Goal: Navigation & Orientation: Find specific page/section

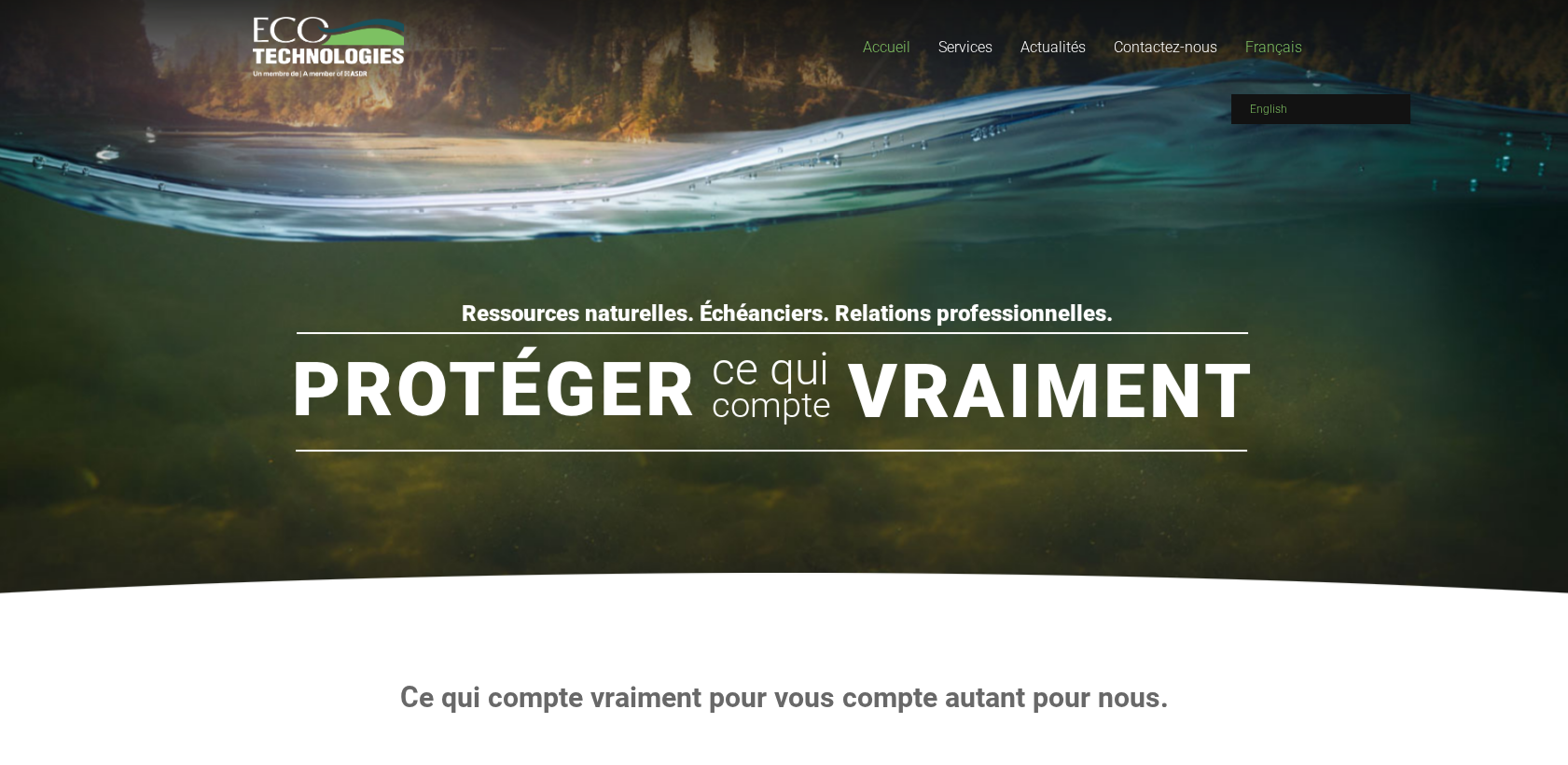
click at [1266, 107] on span "English" at bounding box center [1269, 109] width 38 height 13
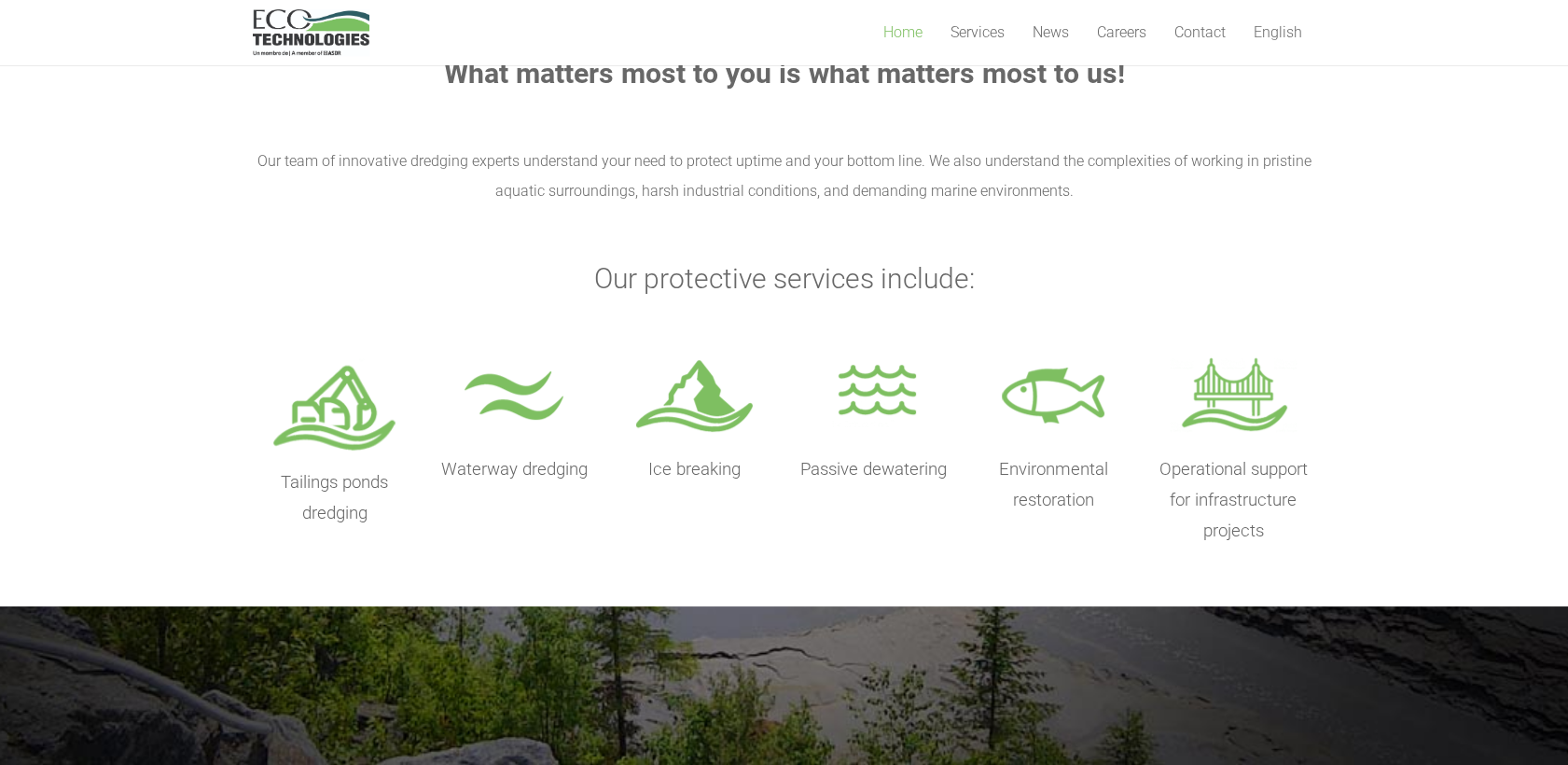
scroll to position [725, 0]
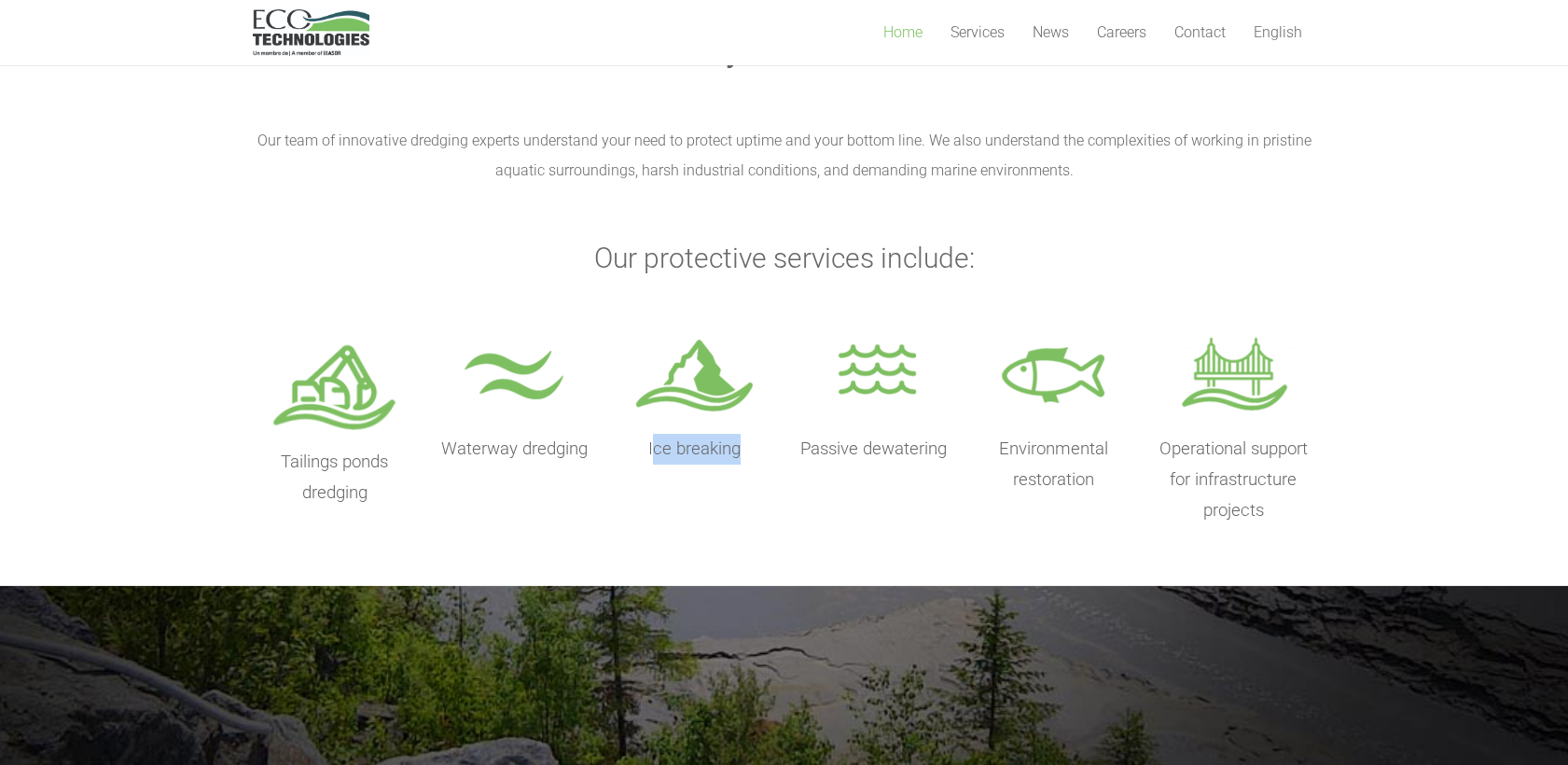
drag, startPoint x: 653, startPoint y: 448, endPoint x: 740, endPoint y: 452, distance: 87.1
click at [740, 452] on p "Ice breaking" at bounding box center [695, 449] width 166 height 31
drag, startPoint x: 740, startPoint y: 451, endPoint x: 687, endPoint y: 452, distance: 53.0
click at [687, 452] on p "Ice breaking" at bounding box center [695, 449] width 166 height 31
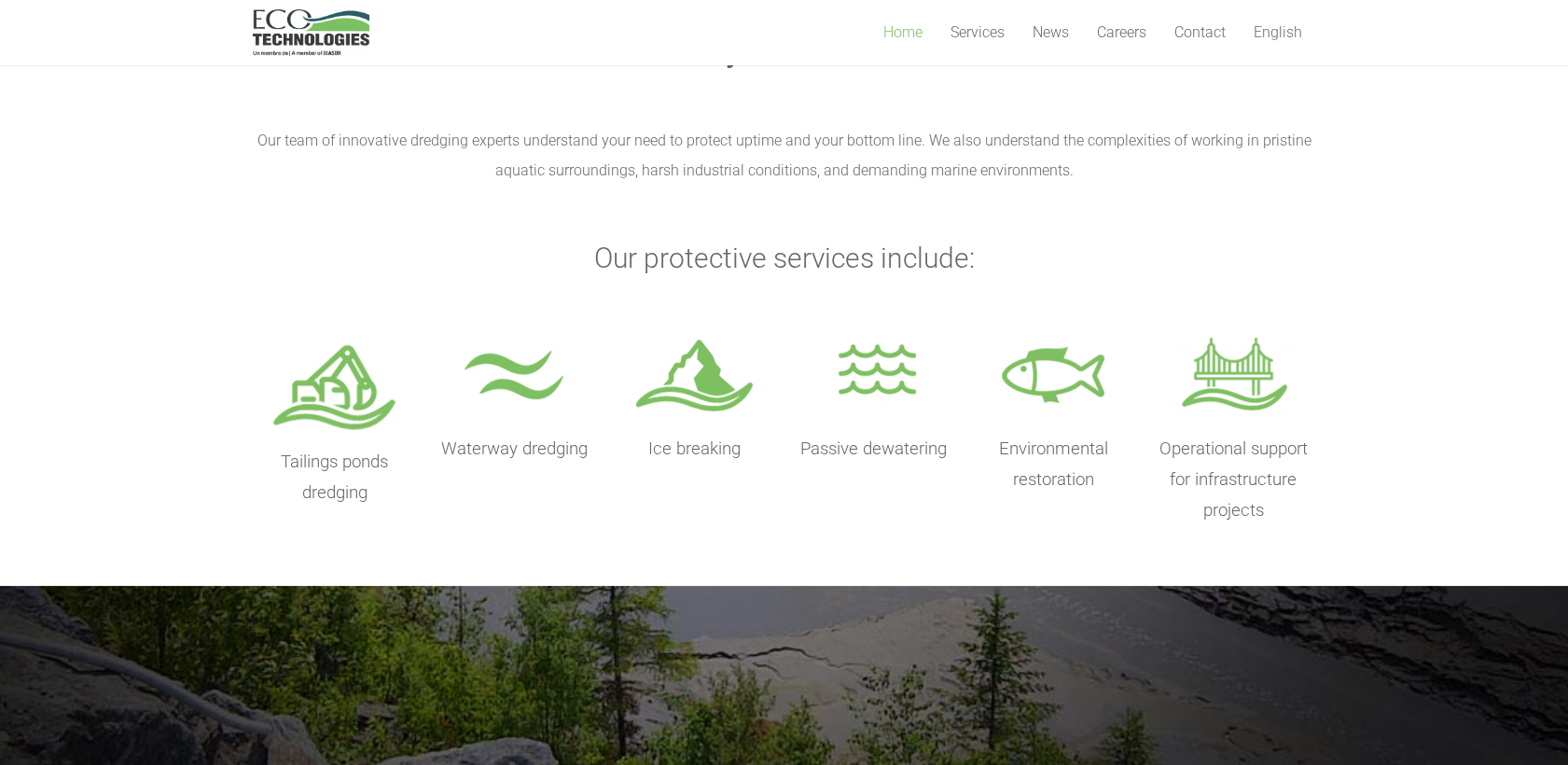
drag, startPoint x: 687, startPoint y: 452, endPoint x: 648, endPoint y: 452, distance: 39.0
click at [648, 452] on p "Ice breaking" at bounding box center [695, 449] width 166 height 31
drag, startPoint x: 648, startPoint y: 449, endPoint x: 747, endPoint y: 447, distance: 99.0
click at [747, 447] on p "Ice breaking" at bounding box center [695, 449] width 166 height 31
copy span "Ice breaking"
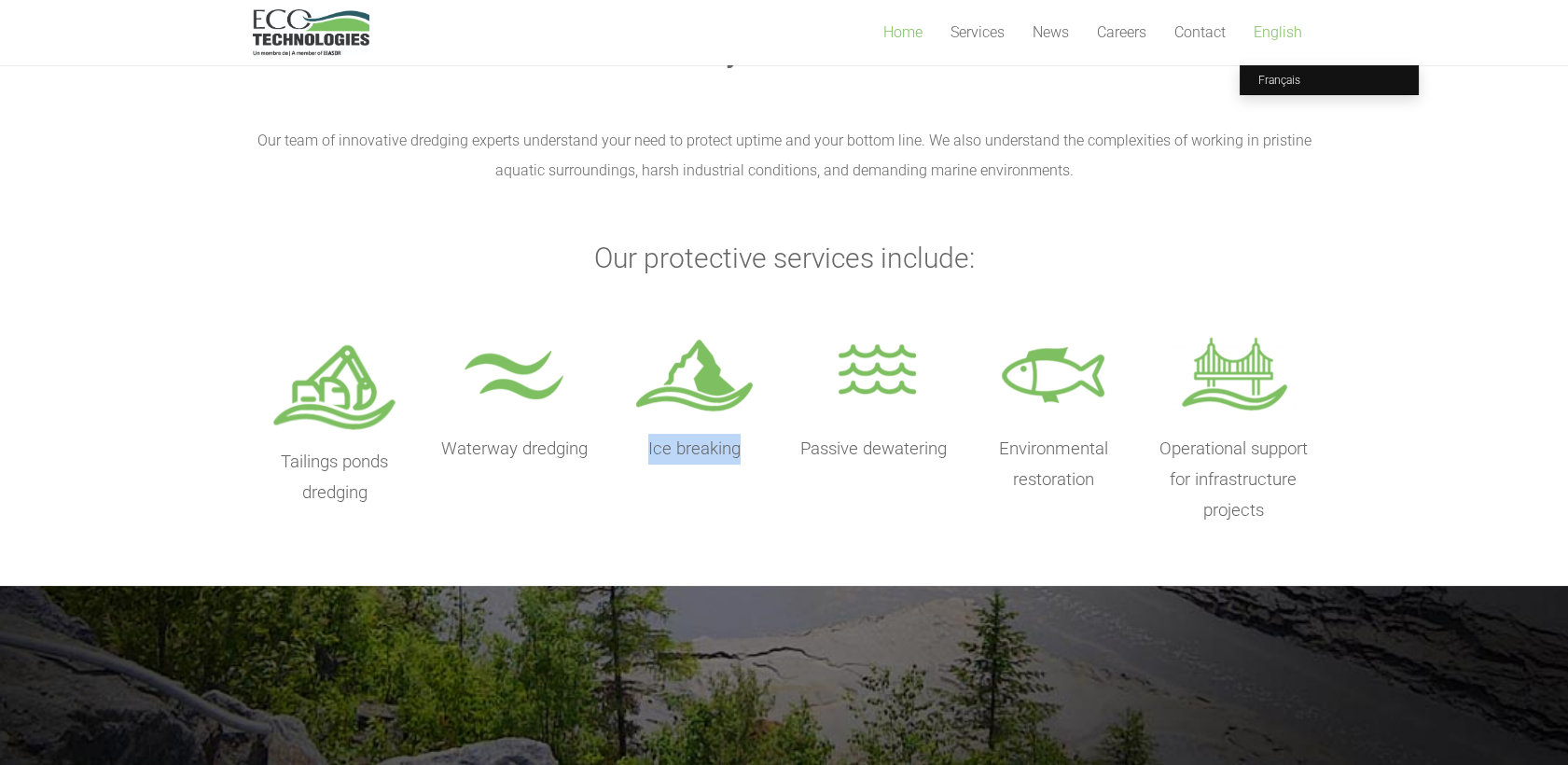
click at [1294, 37] on span "English" at bounding box center [1278, 32] width 49 height 18
click at [1278, 90] on link "Français" at bounding box center [1329, 80] width 179 height 30
